Goal: Task Accomplishment & Management: Complete application form

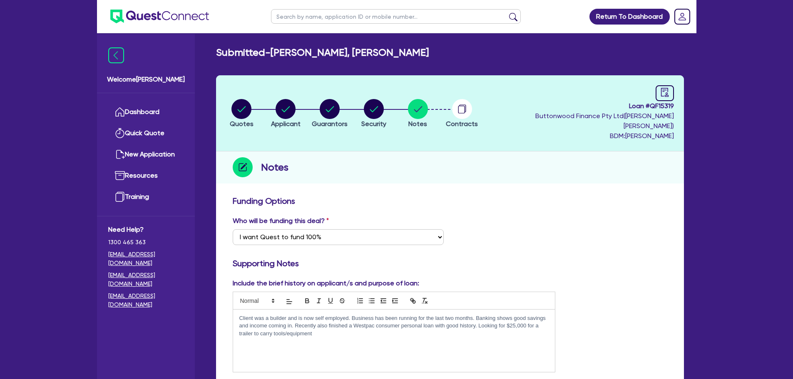
select select "Quest Finance - Own Book"
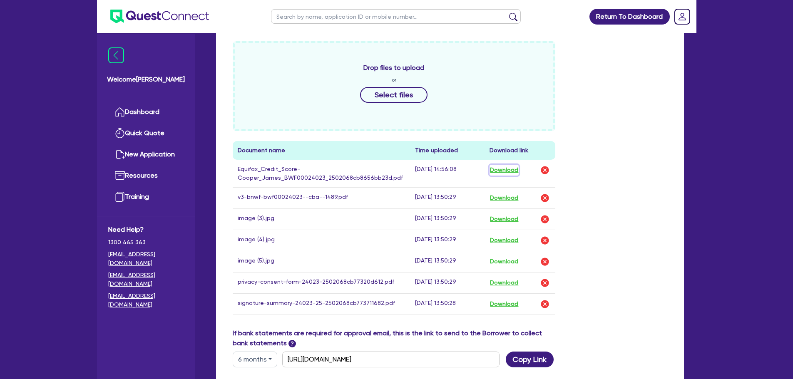
click at [501, 165] on button "Download" at bounding box center [504, 170] width 29 height 11
click at [496, 193] on button "Download" at bounding box center [504, 198] width 29 height 11
click at [150, 94] on ul "Dashboard Quick Quote New Application Ref Company Ref Salesperson Resources Tra…" at bounding box center [146, 154] width 98 height 123
click at [139, 107] on link "Dashboard" at bounding box center [145, 112] width 75 height 21
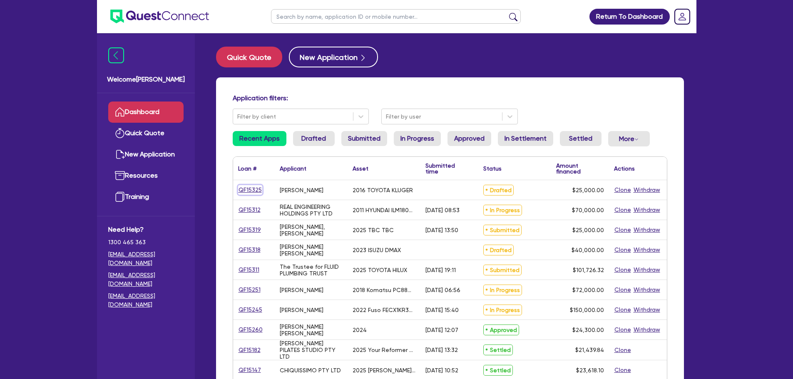
click at [251, 188] on link "QF15325" at bounding box center [250, 190] width 24 height 10
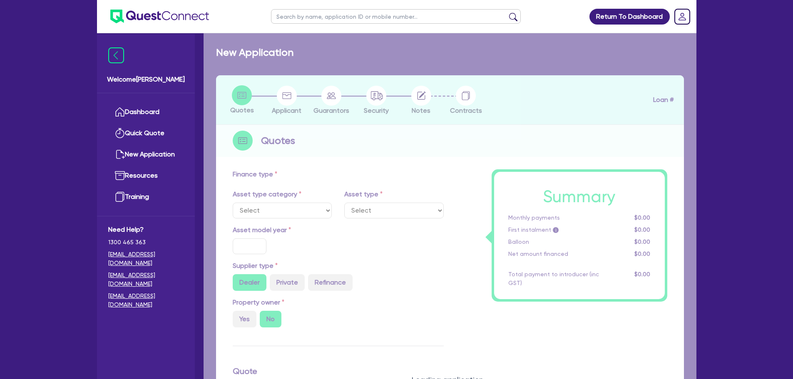
select select "CARS_AND_LIGHT_TRUCKS"
type input "2016"
radio input "false"
radio input "true"
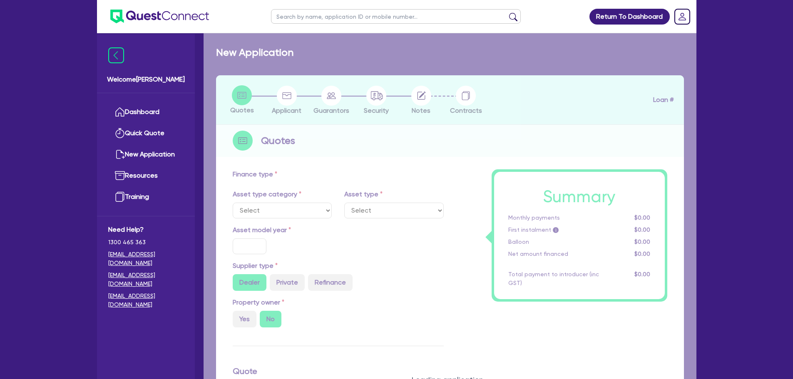
type input "25,000"
type input "10"
type input "2,500"
radio input "true"
type input "17"
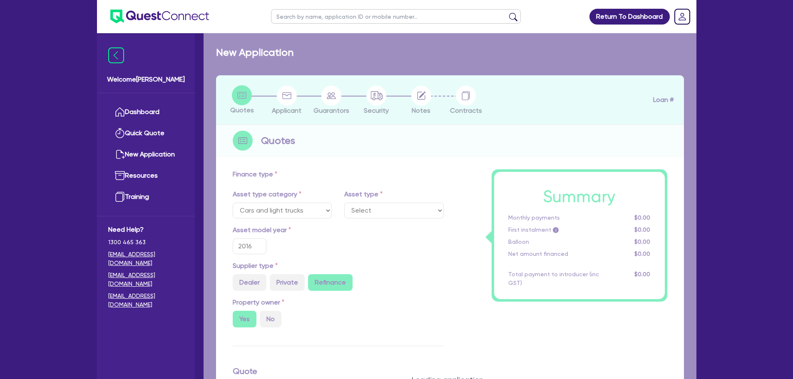
select select "PASSENGER_VEHICLES"
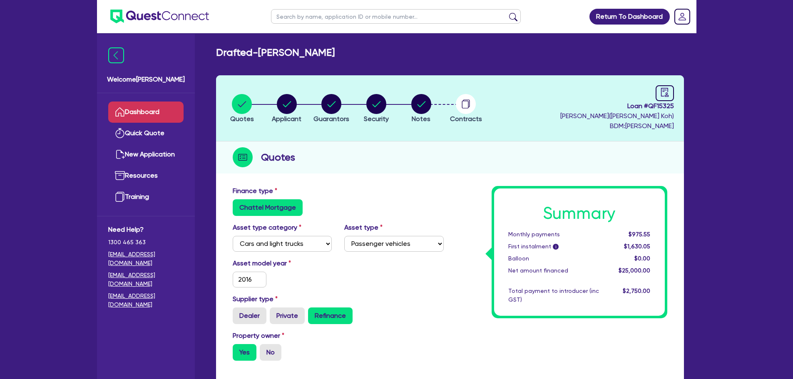
click at [144, 112] on link "Dashboard" at bounding box center [145, 112] width 75 height 21
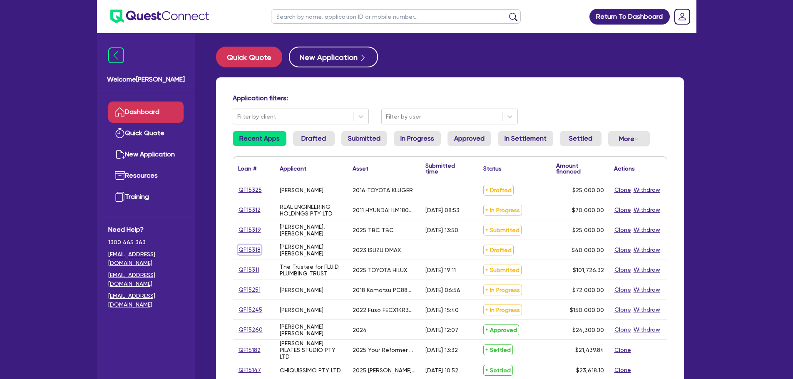
click at [246, 251] on link "QF15318" at bounding box center [249, 250] width 23 height 10
select select "CARS_AND_LIGHT_TRUCKS"
select select "PASSENGER_VEHICLES"
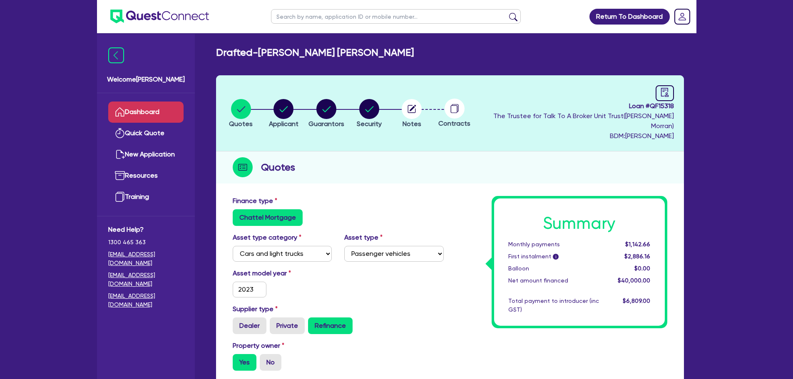
click at [164, 117] on link "Dashboard" at bounding box center [145, 112] width 75 height 21
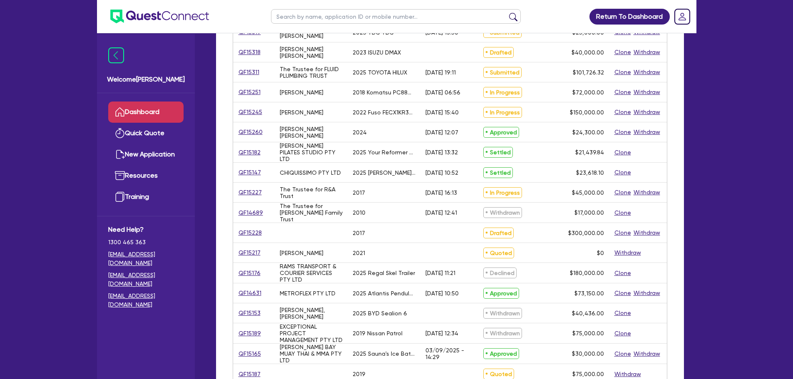
scroll to position [208, 0]
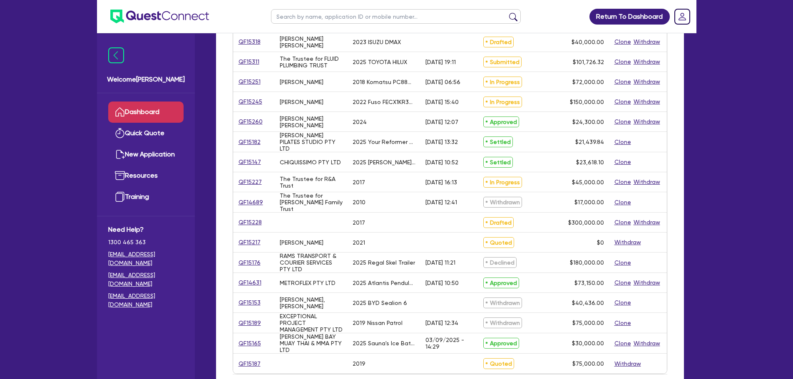
click at [160, 111] on link "Dashboard" at bounding box center [145, 112] width 75 height 21
click at [160, 112] on link "Dashboard" at bounding box center [145, 112] width 75 height 21
